Goal: Information Seeking & Learning: Learn about a topic

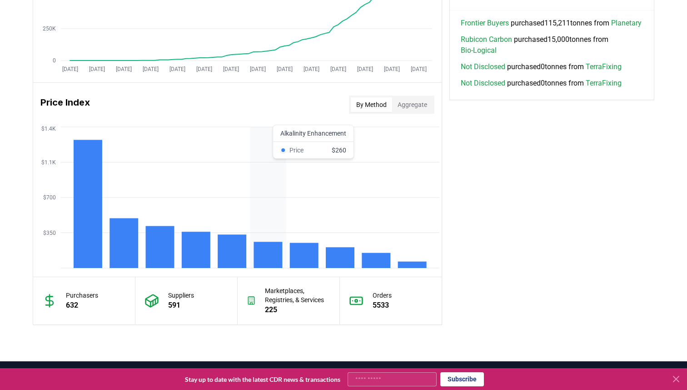
scroll to position [680, 0]
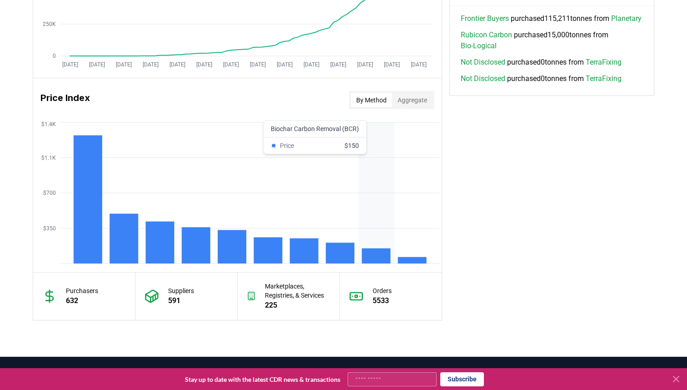
click at [372, 248] on rect at bounding box center [376, 255] width 29 height 15
click at [373, 255] on rect at bounding box center [376, 255] width 29 height 15
click at [378, 244] on icon "$350 $700 $1.1K $1.4K" at bounding box center [237, 192] width 409 height 145
click at [376, 131] on icon "$350 $700 $1.1K $1.4K" at bounding box center [237, 192] width 409 height 145
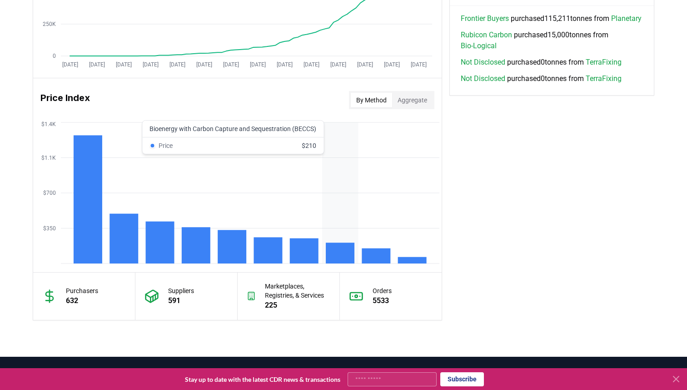
click at [357, 128] on icon "$350 $700 $1.1K $1.4K" at bounding box center [237, 192] width 409 height 145
click at [402, 99] on button "Aggregate" at bounding box center [412, 100] width 40 height 15
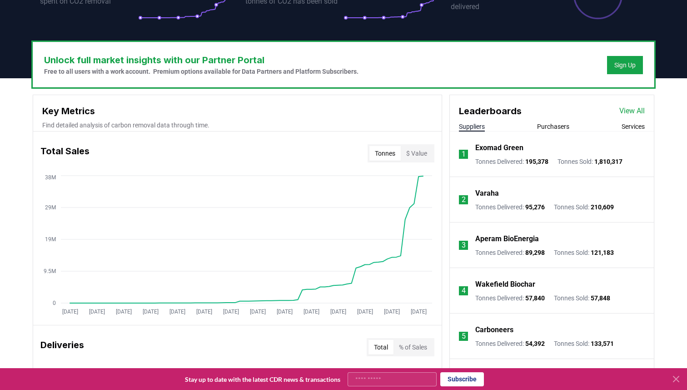
scroll to position [0, 0]
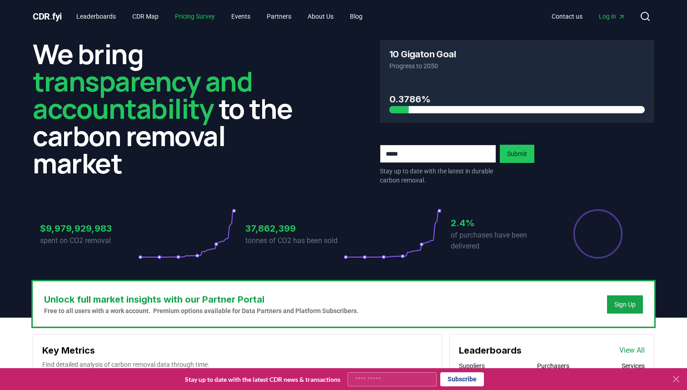
click at [206, 20] on link "Pricing Survey" at bounding box center [195, 16] width 55 height 16
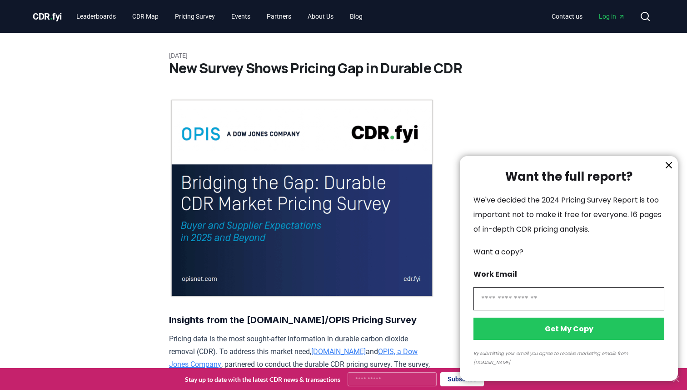
click at [152, 16] on div at bounding box center [343, 195] width 687 height 390
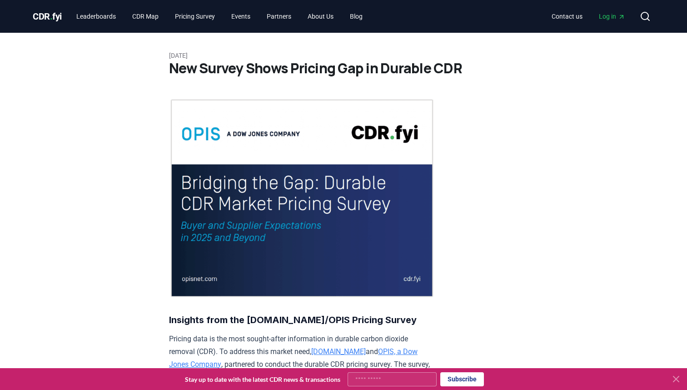
click at [107, 15] on link "Leaderboards" at bounding box center [96, 16] width 54 height 16
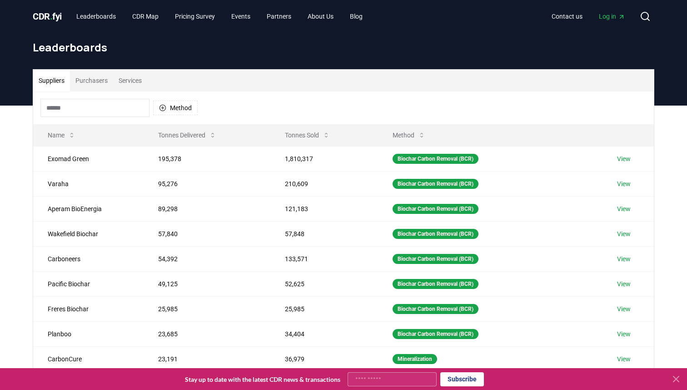
click at [52, 81] on button "Suppliers" at bounding box center [51, 81] width 37 height 22
click at [404, 136] on button "Method" at bounding box center [409, 135] width 47 height 18
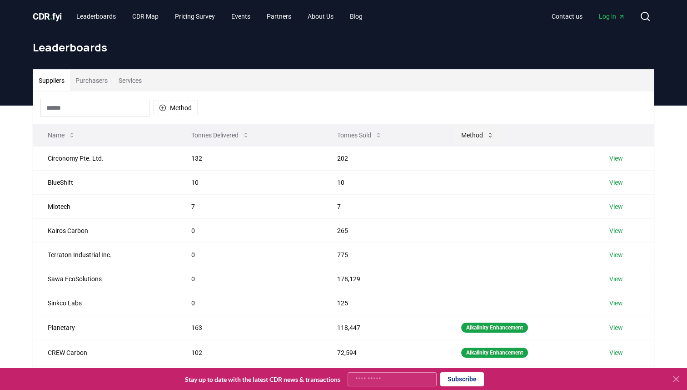
click at [476, 135] on button "Method" at bounding box center [477, 135] width 47 height 18
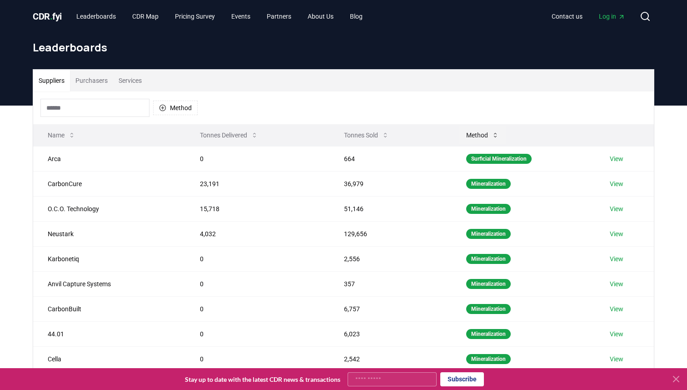
click at [476, 135] on button "Method" at bounding box center [482, 135] width 47 height 18
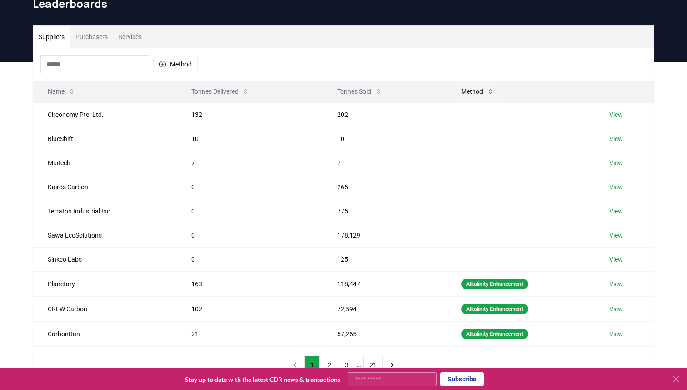
scroll to position [238, 0]
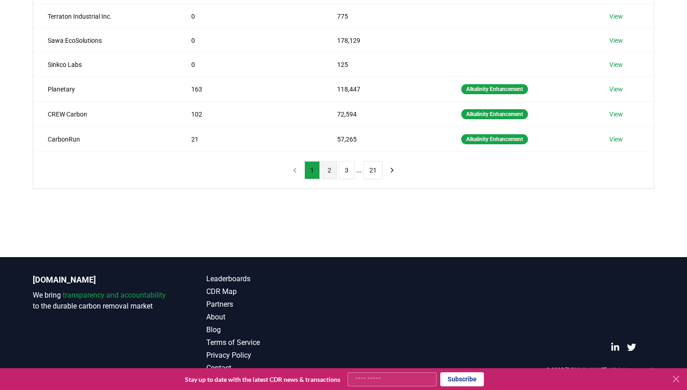
click at [330, 170] on button "2" at bounding box center [329, 170] width 15 height 18
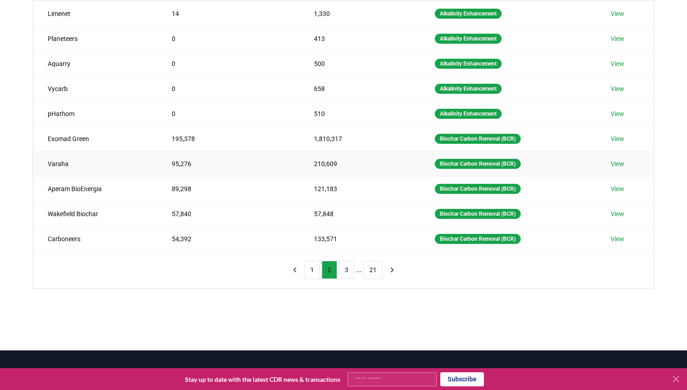
scroll to position [144, 0]
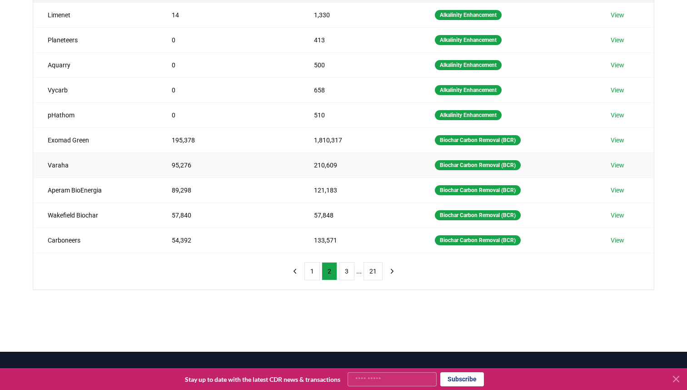
click at [623, 167] on link "View" at bounding box center [618, 164] width 14 height 9
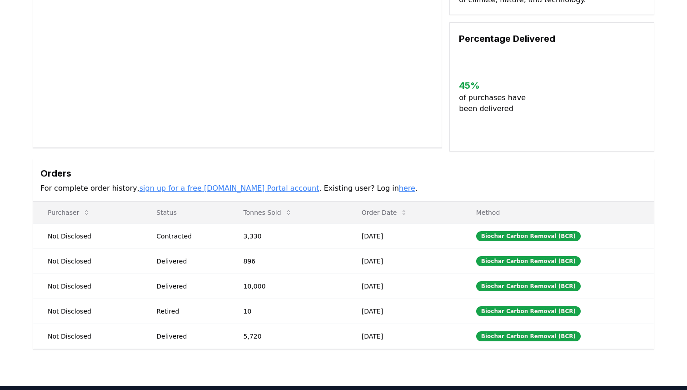
scroll to position [105, 0]
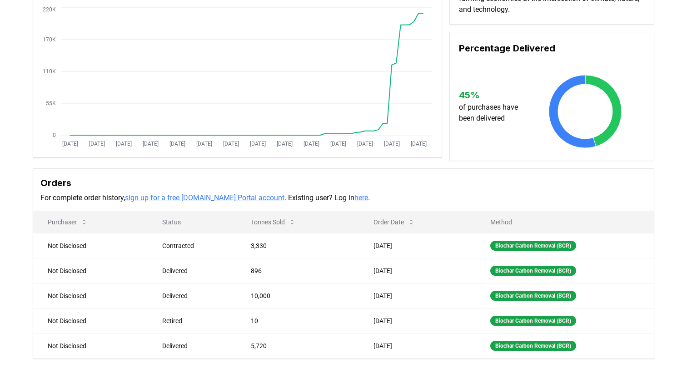
click at [203, 197] on link "sign up for a free CDR.fyi Portal account" at bounding box center [205, 197] width 160 height 9
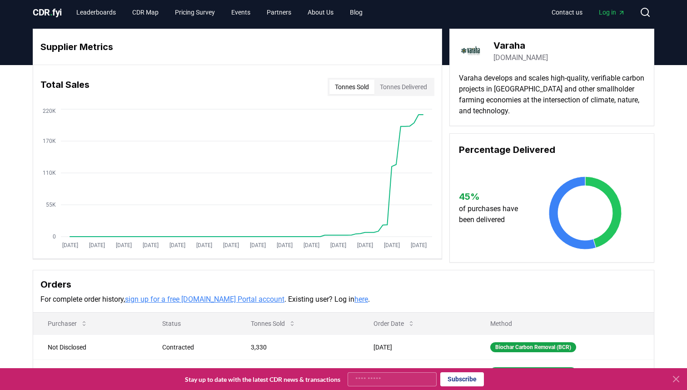
scroll to position [0, 0]
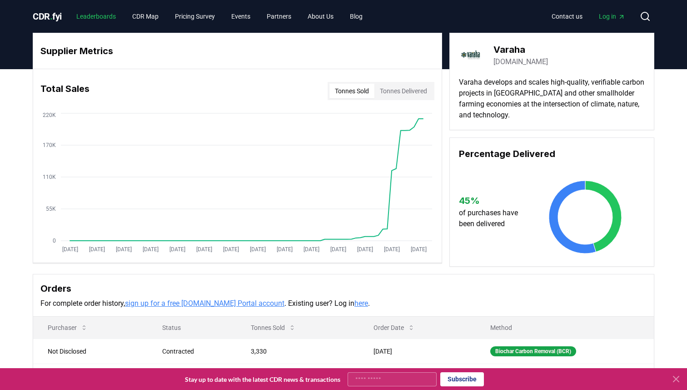
click at [104, 20] on link "Leaderboards" at bounding box center [96, 16] width 54 height 16
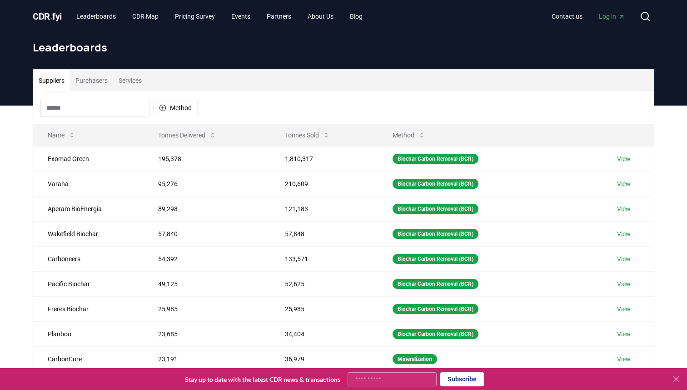
click at [49, 16] on span "CDR . fyi" at bounding box center [47, 16] width 29 height 11
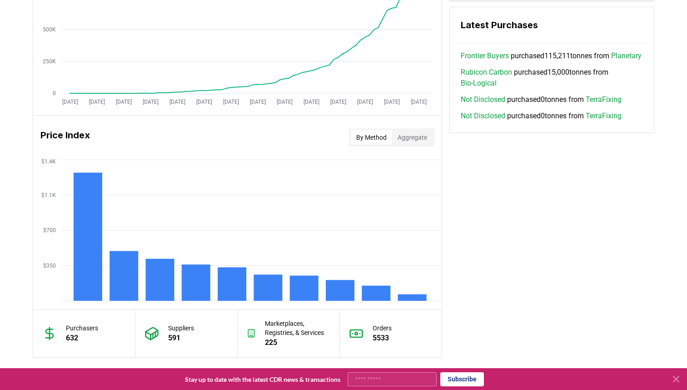
scroll to position [650, 0]
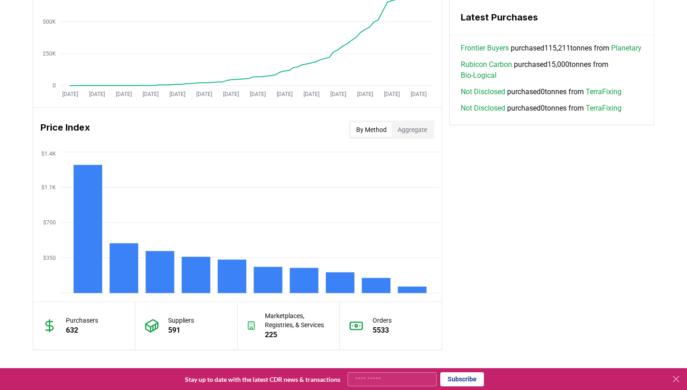
click at [65, 125] on h3 "Price Index" at bounding box center [65, 129] width 50 height 18
click at [83, 333] on p "632" at bounding box center [82, 330] width 32 height 11
click at [199, 326] on div "Suppliers 591" at bounding box center [186, 325] width 102 height 47
click at [290, 325] on p "Marketplaces, Registries, & Services" at bounding box center [297, 320] width 65 height 18
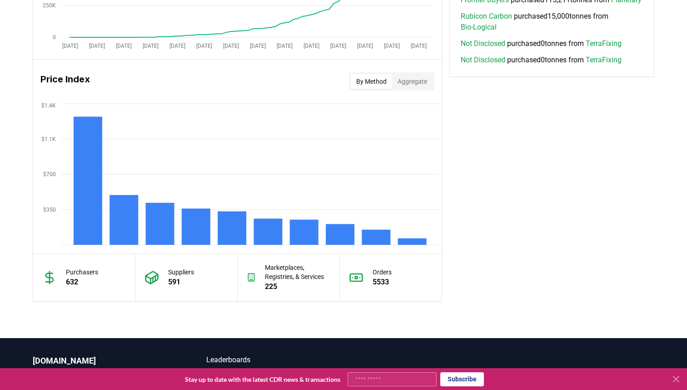
scroll to position [697, 0]
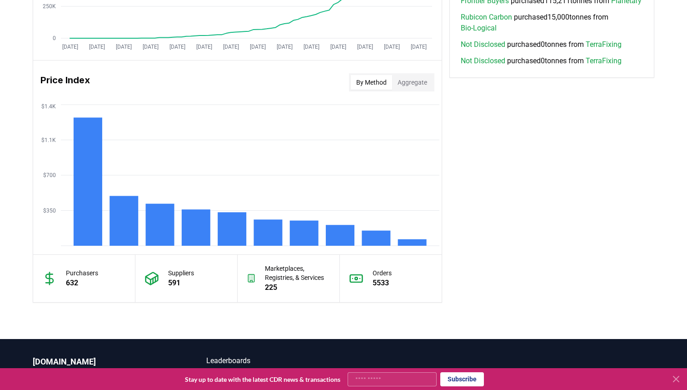
click at [369, 296] on div "Orders 5533" at bounding box center [391, 278] width 102 height 47
click at [377, 188] on icon "$350 $700 $1.1K $1.4K" at bounding box center [237, 174] width 409 height 145
click at [375, 188] on icon "$350 $700 $1.1K $1.4K" at bounding box center [237, 174] width 409 height 145
click at [400, 80] on button "Aggregate" at bounding box center [412, 82] width 40 height 15
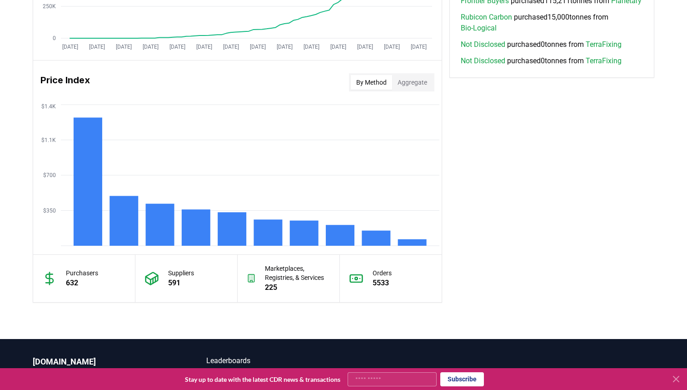
click at [371, 79] on button "By Method" at bounding box center [371, 82] width 41 height 15
click at [369, 194] on icon "$350 $700 $1.1K $1.4K" at bounding box center [237, 174] width 409 height 145
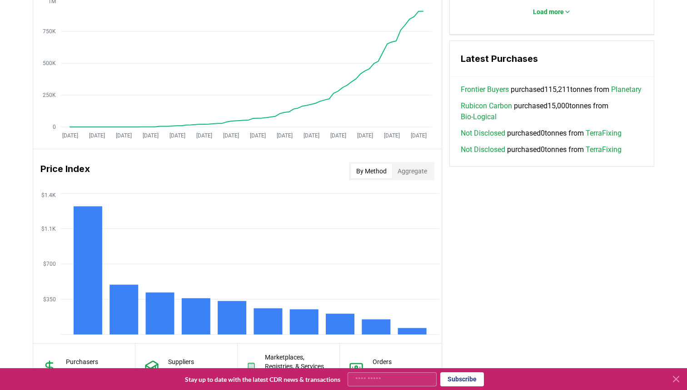
scroll to position [608, 0]
click at [509, 123] on span "Rubicon Carbon purchased 15,000 tonnes from Bio-Logical" at bounding box center [552, 112] width 182 height 22
click at [530, 118] on span "Rubicon Carbon purchased 15,000 tonnes from Bio-Logical" at bounding box center [552, 112] width 182 height 22
click at [480, 123] on link "Bio-Logical" at bounding box center [479, 117] width 36 height 11
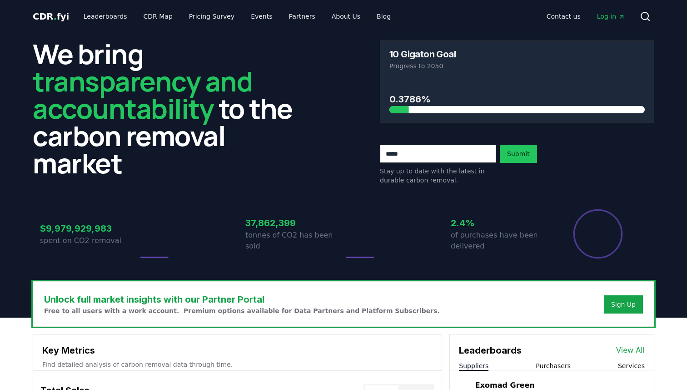
scroll to position [608, 0]
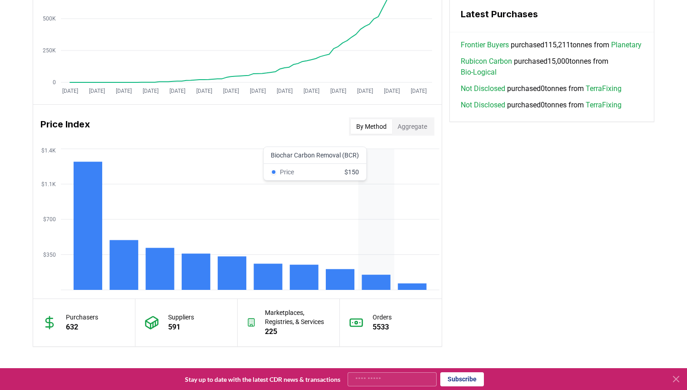
scroll to position [653, 0]
click at [379, 224] on icon "$350 $700 $1.1K $1.4K" at bounding box center [237, 219] width 409 height 145
